Goal: Information Seeking & Learning: Learn about a topic

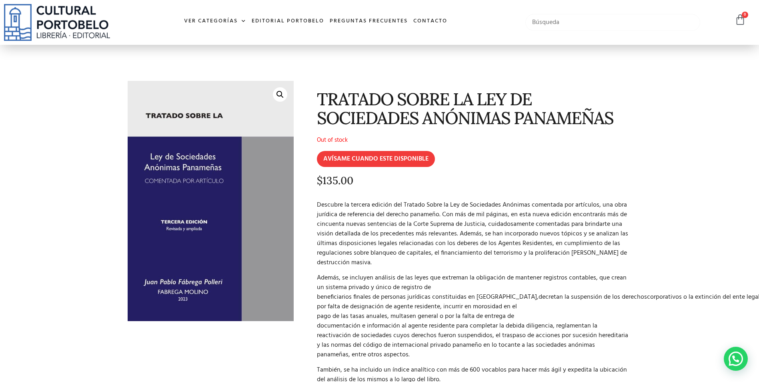
click at [595, 21] on input "text" at bounding box center [612, 22] width 175 height 17
click at [566, 24] on input "text" at bounding box center [612, 22] width 175 height 17
paste input "El arbitraje"
type input "El arbitraje"
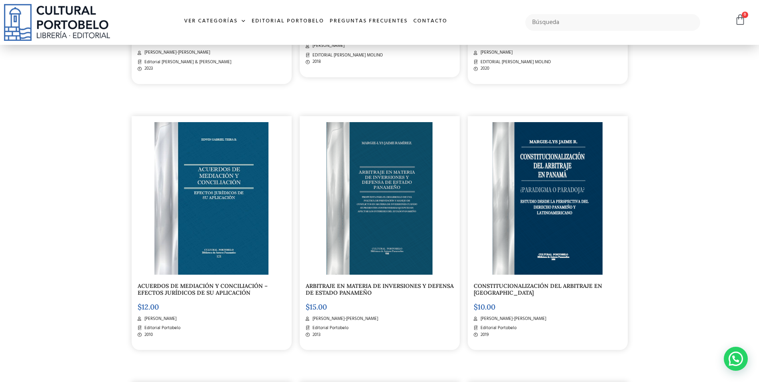
scroll to position [133, 0]
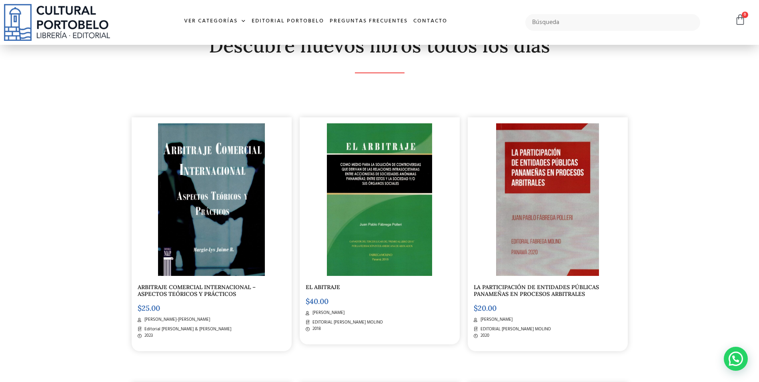
click at [327, 313] on span "[PERSON_NAME]" at bounding box center [328, 312] width 34 height 7
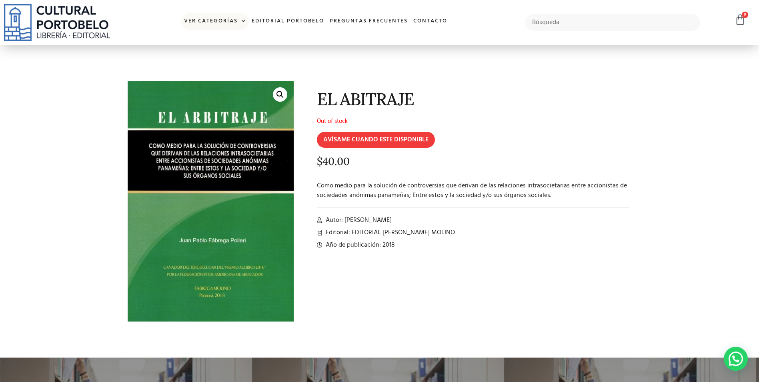
click at [238, 20] on span at bounding box center [242, 21] width 8 height 12
click at [229, 19] on link "Ver Categorías" at bounding box center [215, 21] width 68 height 17
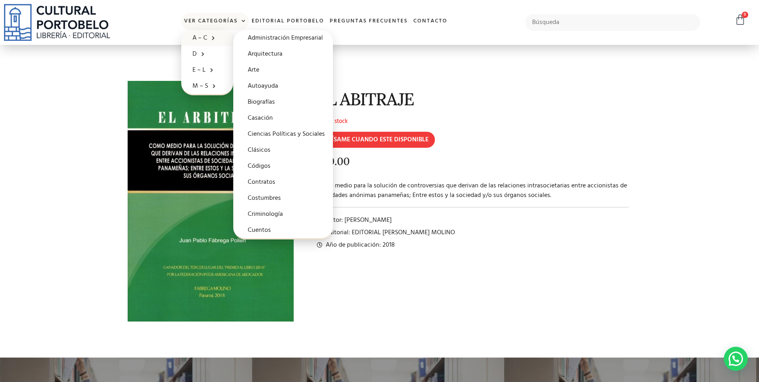
click at [465, 331] on div "EL ABITRAJE Out of stock AVÍSAME CUANDO ESTE DISPONIBLE $ 40.00 Como medio para…" at bounding box center [467, 207] width 338 height 261
